Goal: Information Seeking & Learning: Learn about a topic

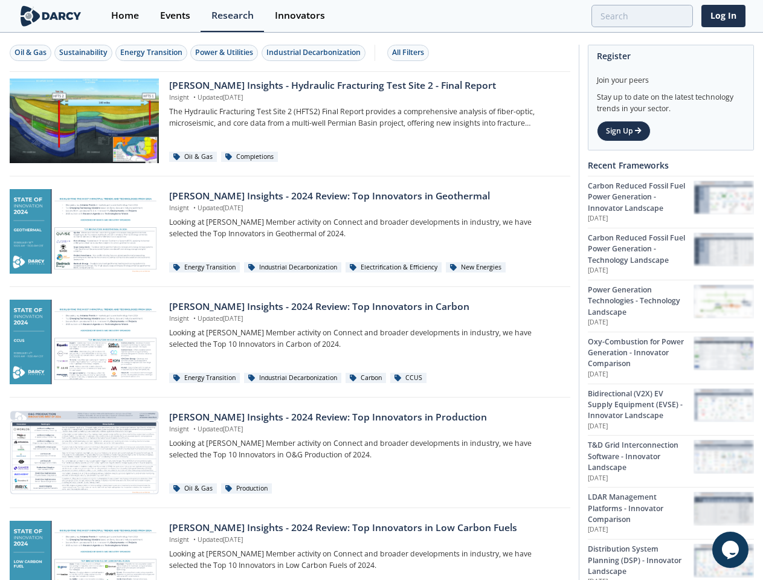
click at [31, 53] on div "Oil & Gas" at bounding box center [30, 52] width 32 height 11
click at [84, 53] on div "Sustainability" at bounding box center [83, 52] width 48 height 11
click at [152, 53] on div "Energy Transition" at bounding box center [151, 52] width 62 height 11
click at [226, 53] on div "Power & Utilities" at bounding box center [224, 52] width 58 height 11
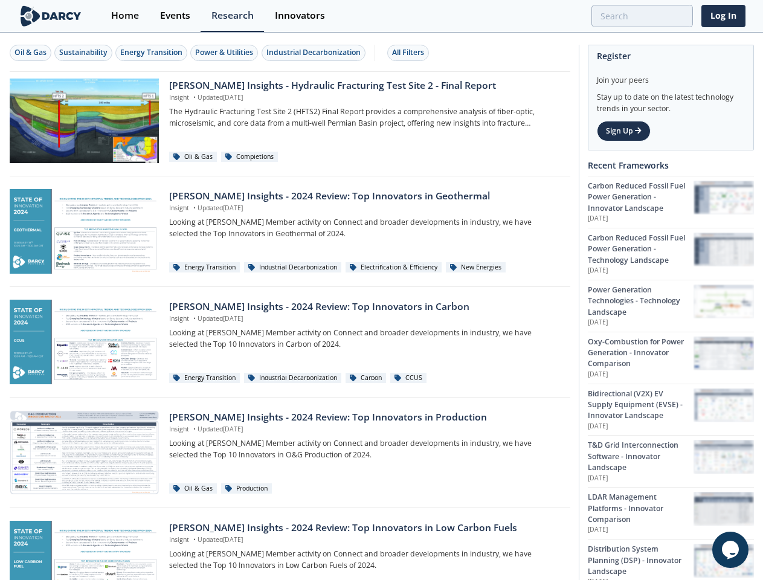
click at [315, 53] on div "Industrial Decarbonization" at bounding box center [313, 52] width 94 height 11
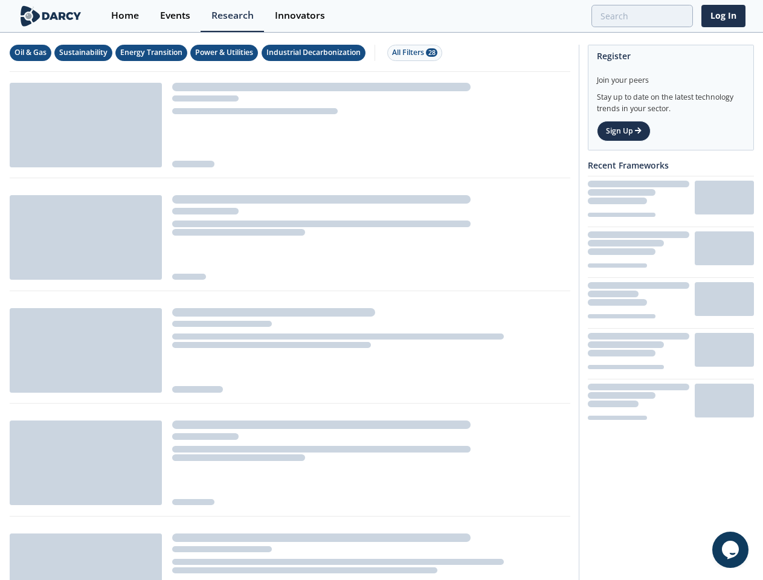
click at [411, 53] on div "All Filters 28" at bounding box center [414, 52] width 45 height 11
click at [730, 550] on icon "Chat widget" at bounding box center [730, 550] width 17 height 18
